Goal: Check status

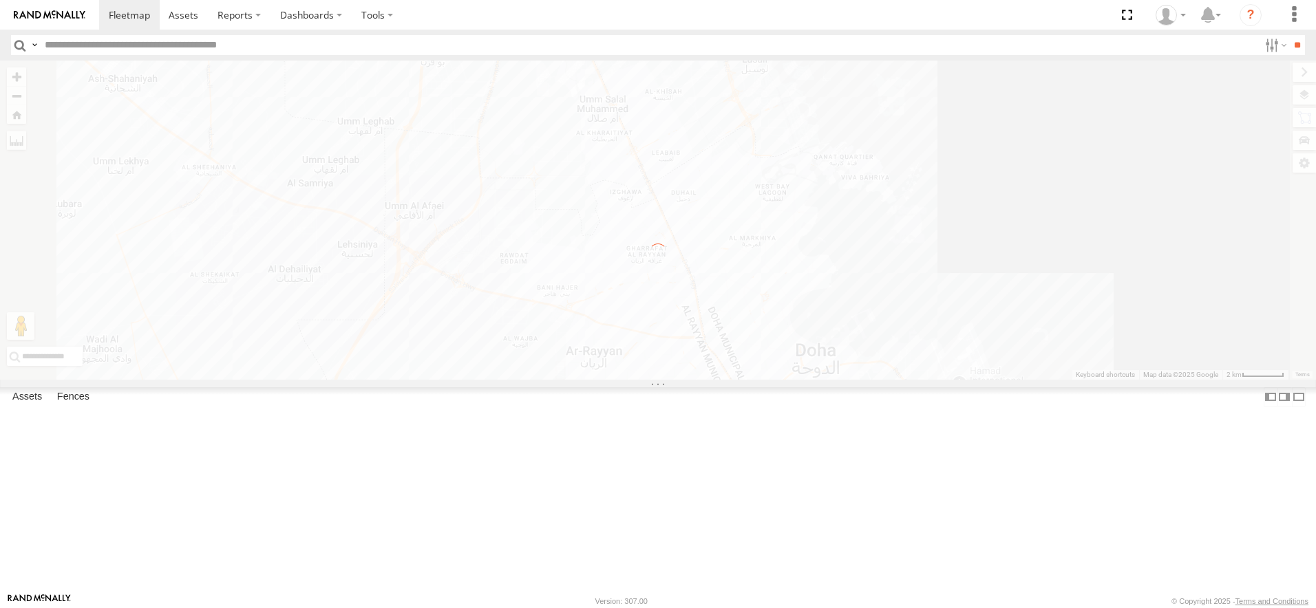
click at [0, 0] on div at bounding box center [0, 0] width 0 height 0
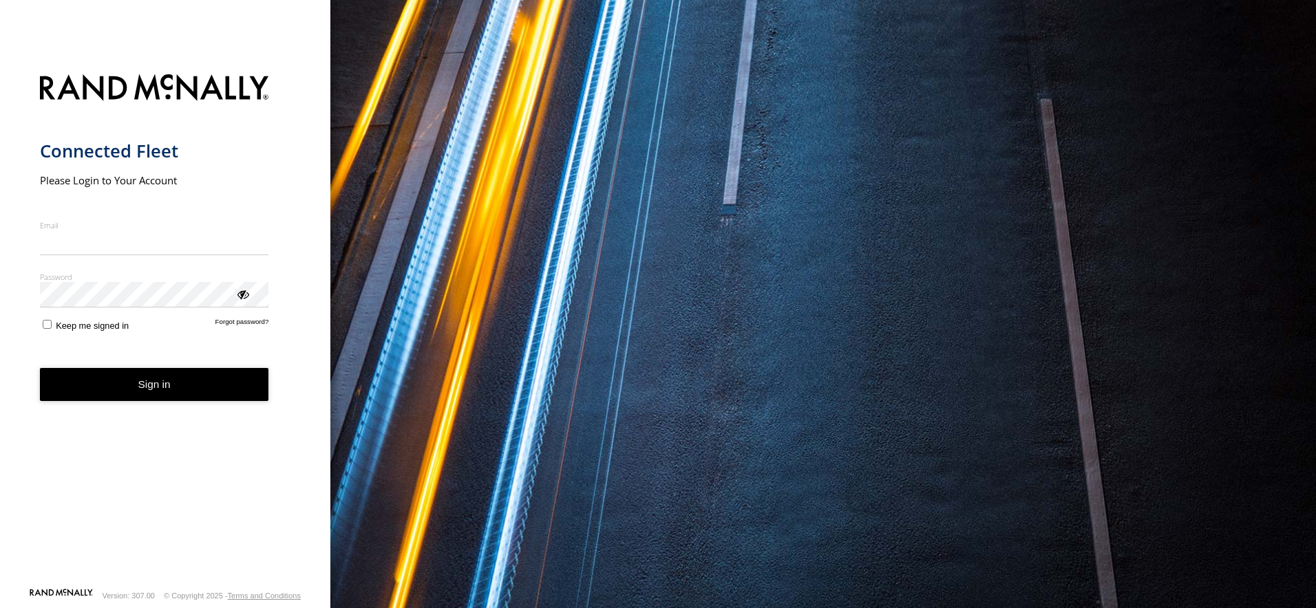
type input "**********"
click at [156, 398] on button "Sign in" at bounding box center [154, 385] width 229 height 34
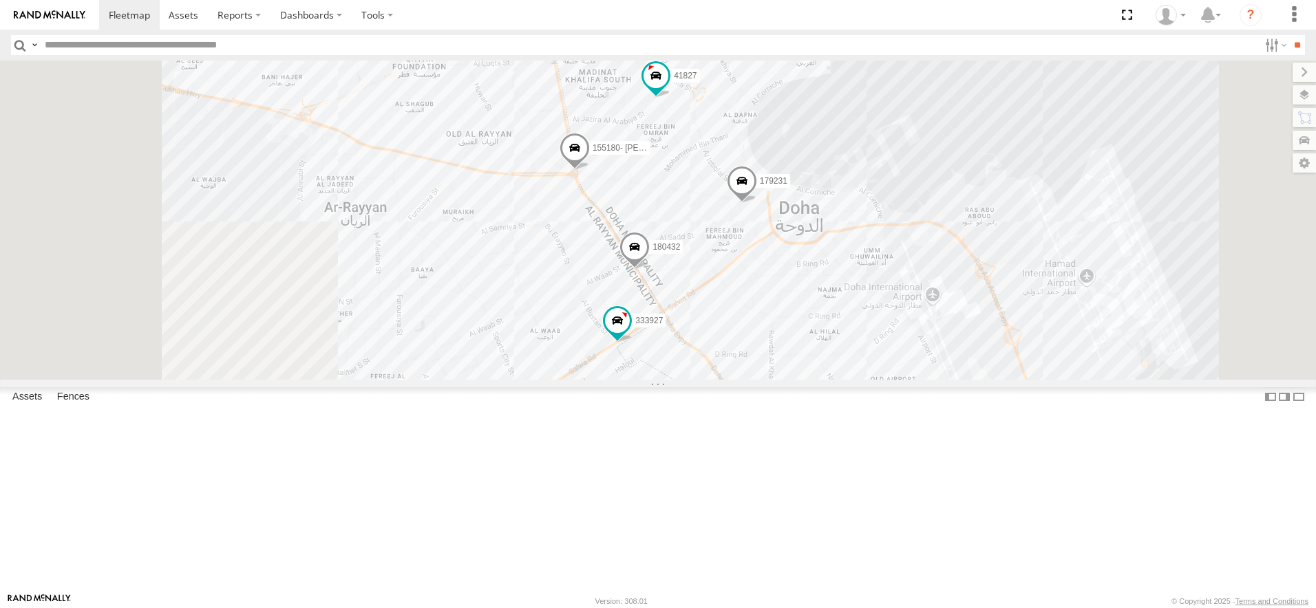
click at [0, 0] on div "179231" at bounding box center [0, 0] width 0 height 0
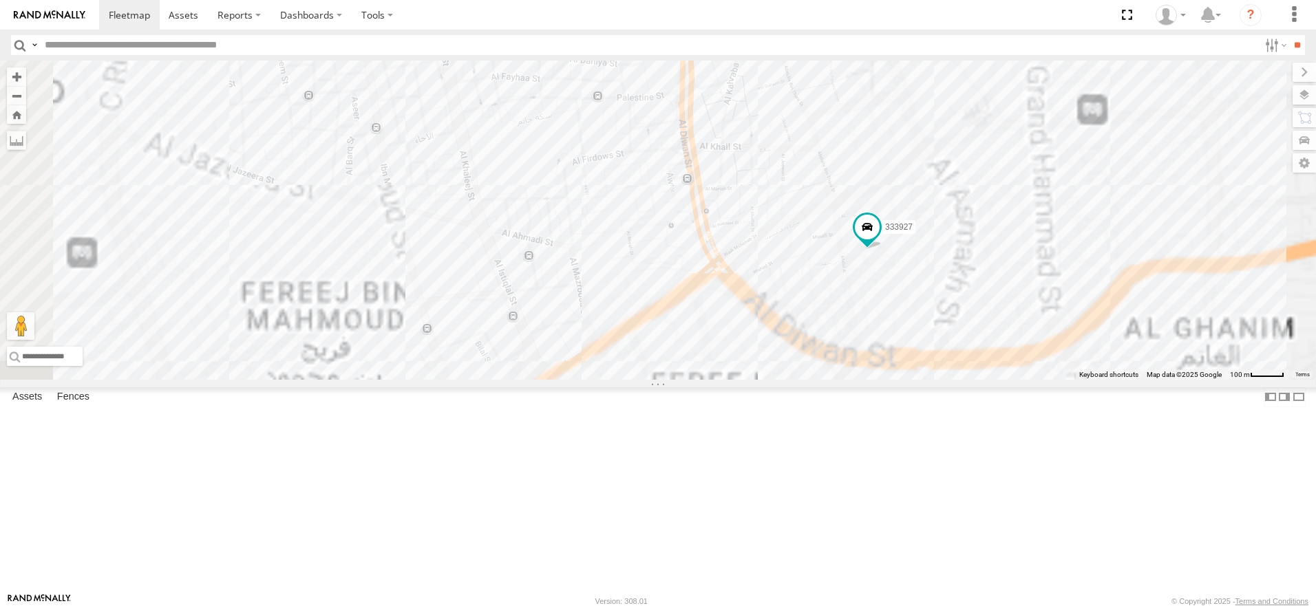
drag, startPoint x: 1091, startPoint y: 322, endPoint x: 970, endPoint y: 236, distance: 148.0
click at [964, 204] on div "41827 179231 333927 180432" at bounding box center [658, 220] width 1316 height 319
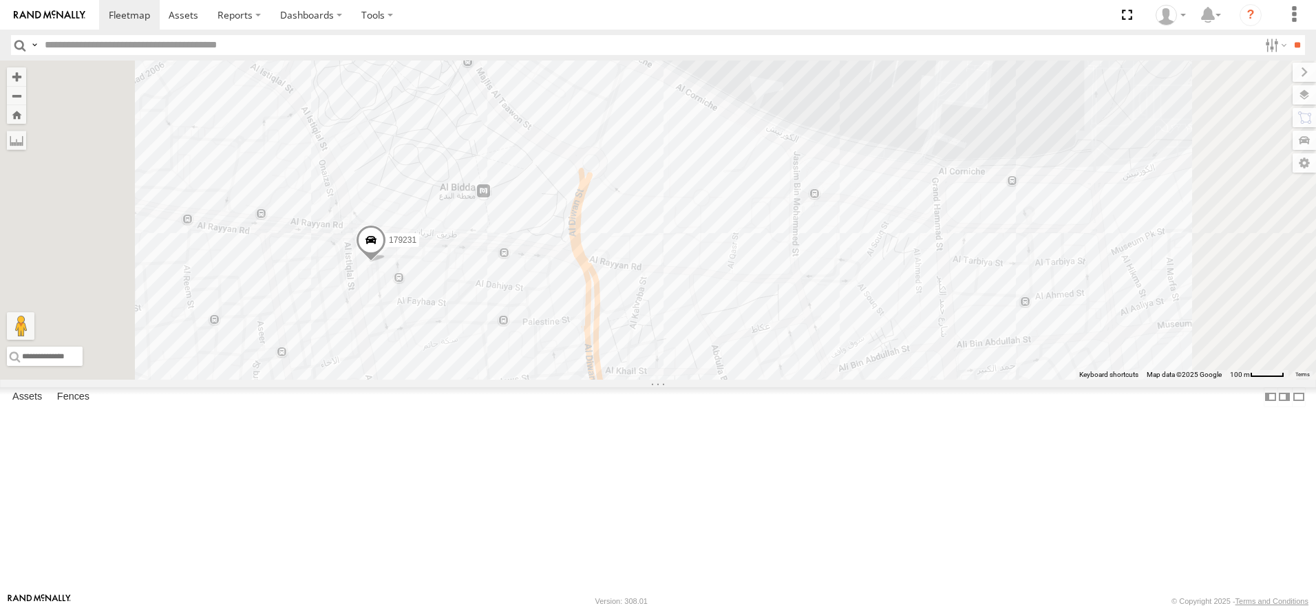
drag, startPoint x: 671, startPoint y: 282, endPoint x: 842, endPoint y: 542, distance: 310.9
click at [842, 380] on div "41827 179231 333927 180432" at bounding box center [658, 220] width 1316 height 319
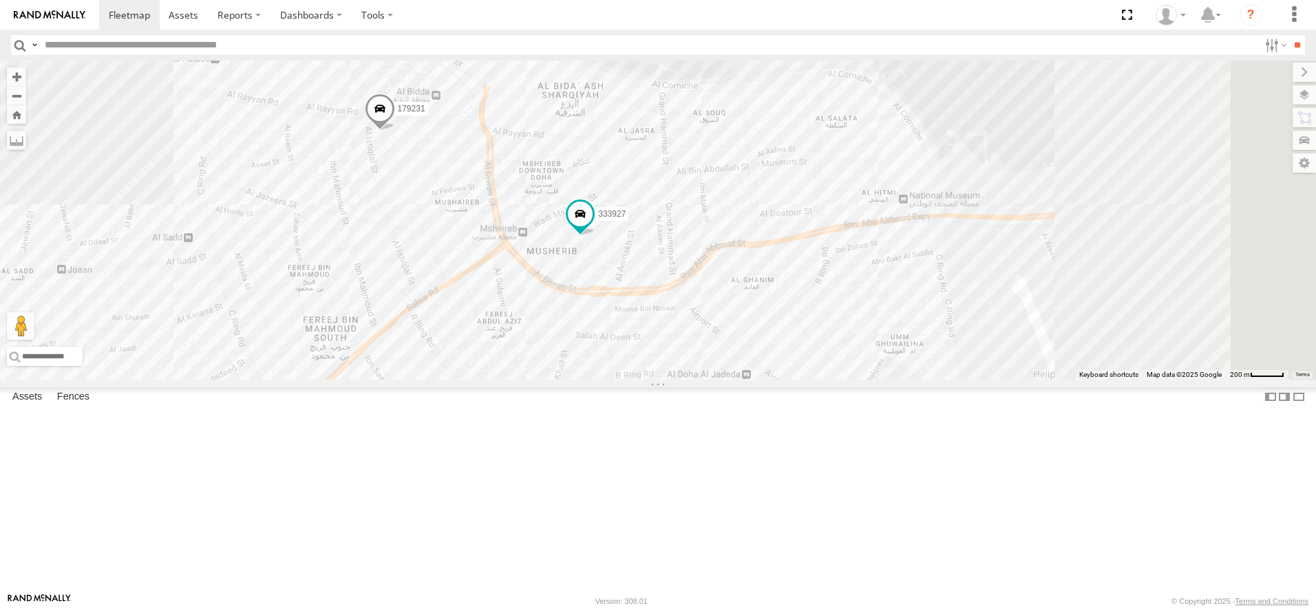
drag, startPoint x: 562, startPoint y: 456, endPoint x: 556, endPoint y: 300, distance: 155.6
click at [556, 300] on div "41827 179231 333927 180432" at bounding box center [658, 220] width 1316 height 319
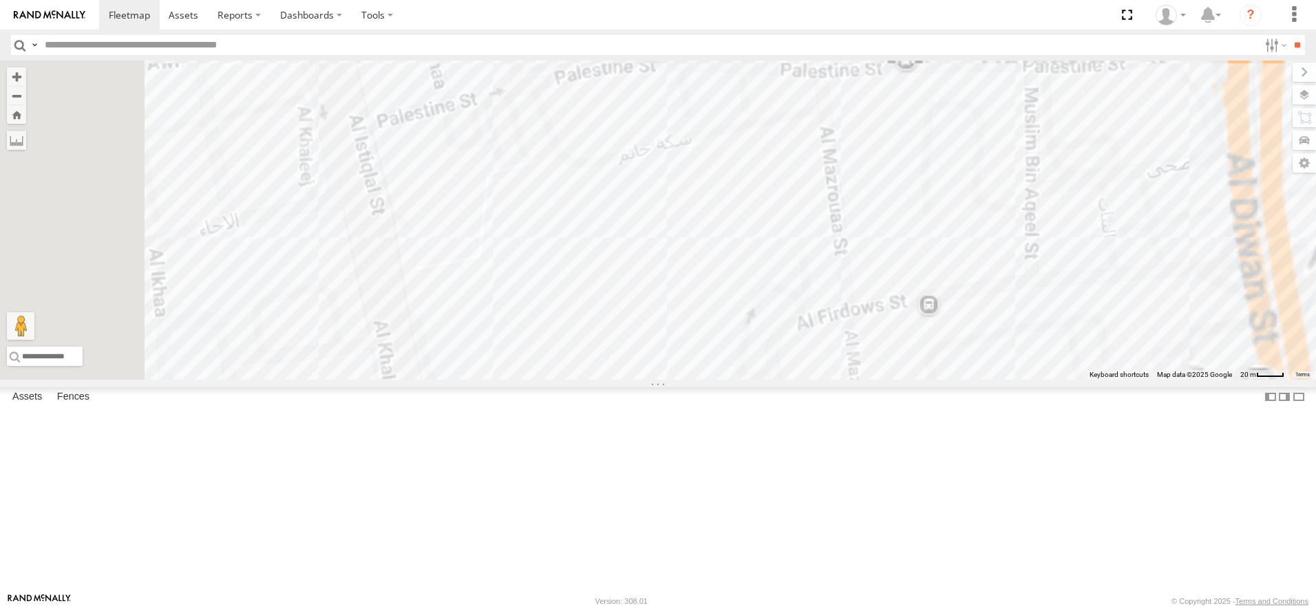
drag, startPoint x: 556, startPoint y: 220, endPoint x: 689, endPoint y: 603, distance: 405.7
click at [695, 608] on html at bounding box center [658, 304] width 1316 height 608
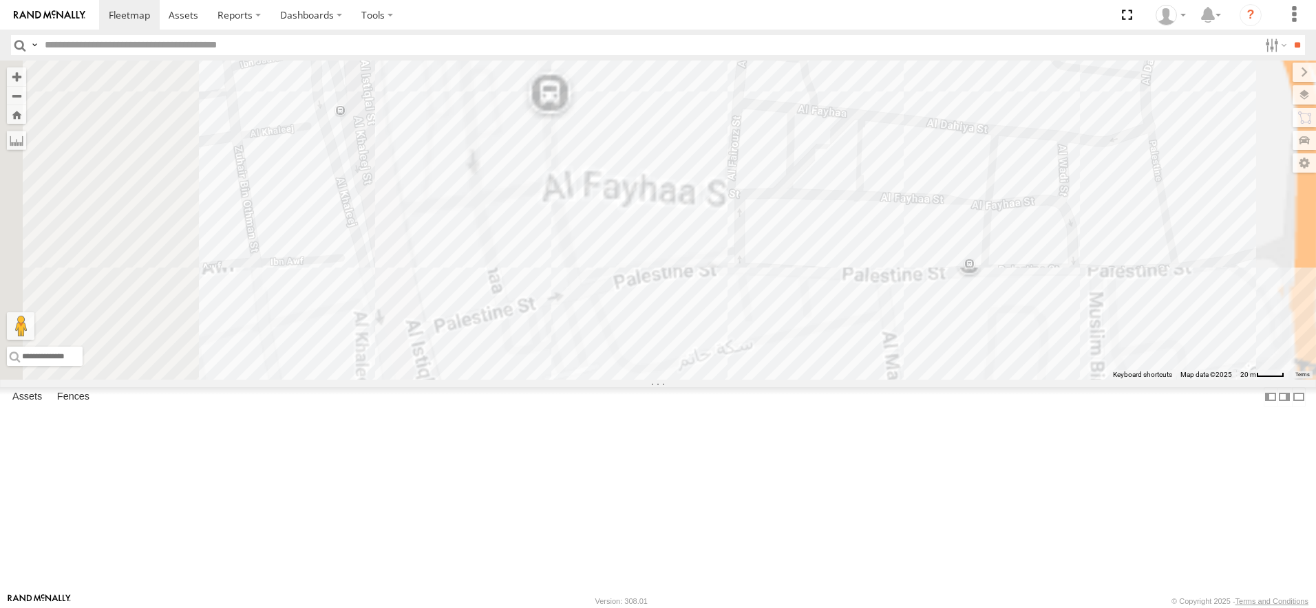
drag, startPoint x: 623, startPoint y: 345, endPoint x: 645, endPoint y: 376, distance: 38.0
click at [668, 380] on div "41827 179231 333927 180432" at bounding box center [658, 220] width 1316 height 319
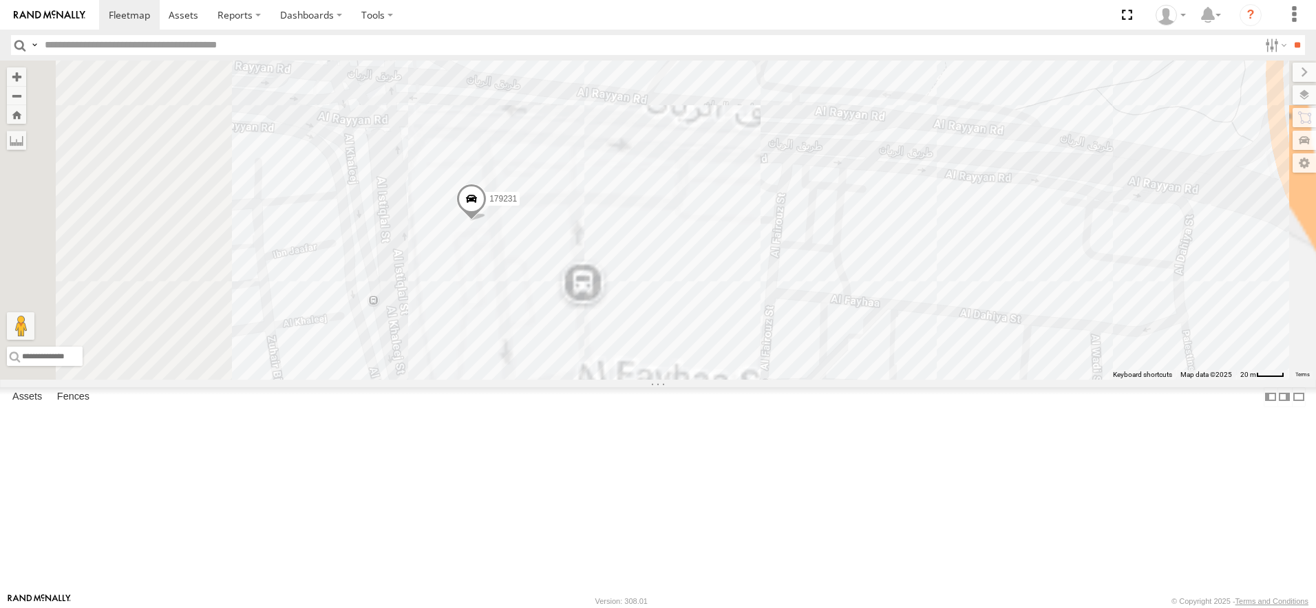
drag, startPoint x: 626, startPoint y: 303, endPoint x: 646, endPoint y: 462, distance: 159.5
click at [646, 380] on div "41827 179231 333927 180432" at bounding box center [658, 220] width 1316 height 319
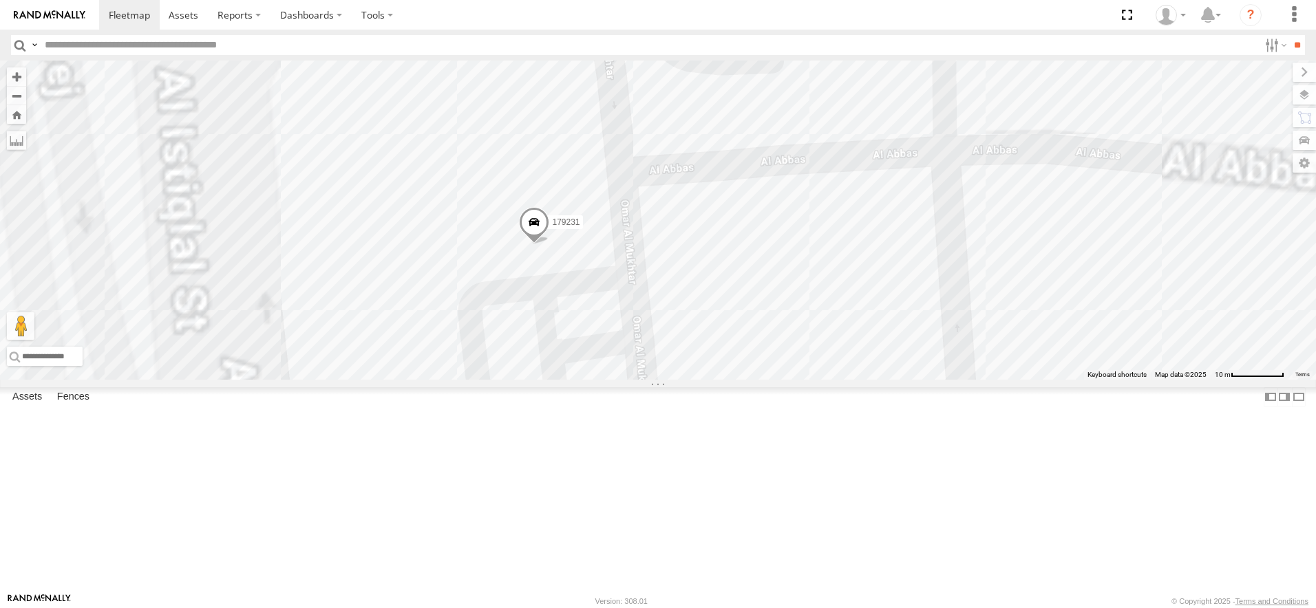
drag, startPoint x: 633, startPoint y: 455, endPoint x: 641, endPoint y: 359, distance: 96.6
click at [641, 359] on div "41827 179231 333927 180432" at bounding box center [658, 220] width 1316 height 319
